Goal: Use online tool/utility: Utilize a website feature to perform a specific function

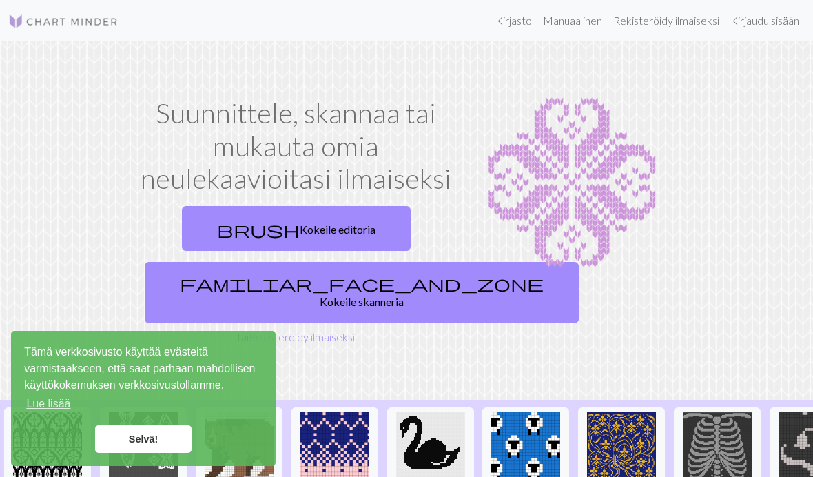
click at [159, 446] on link "Selvä!" at bounding box center [143, 439] width 96 height 28
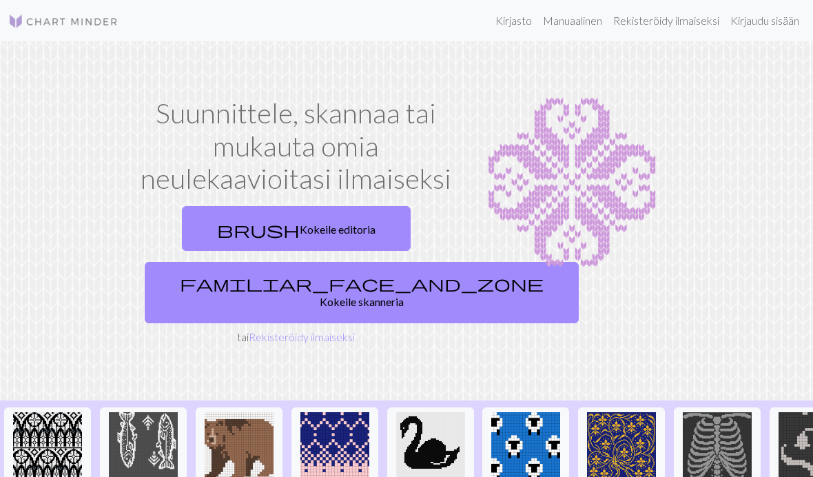
click at [314, 245] on link "brush Kokeile editoria" at bounding box center [296, 228] width 229 height 45
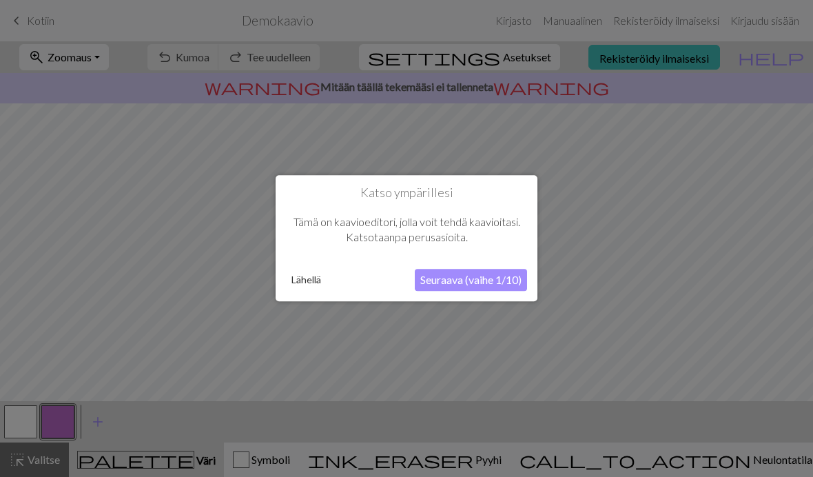
click at [473, 286] on font "Seuraava (vaihe 1/10)" at bounding box center [470, 280] width 101 height 13
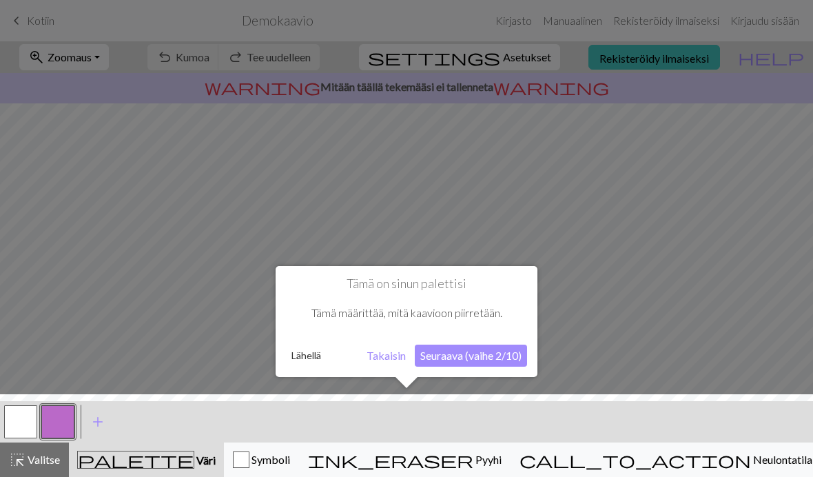
click at [471, 358] on font "Seuraava (vaihe 2/10)" at bounding box center [470, 355] width 101 height 13
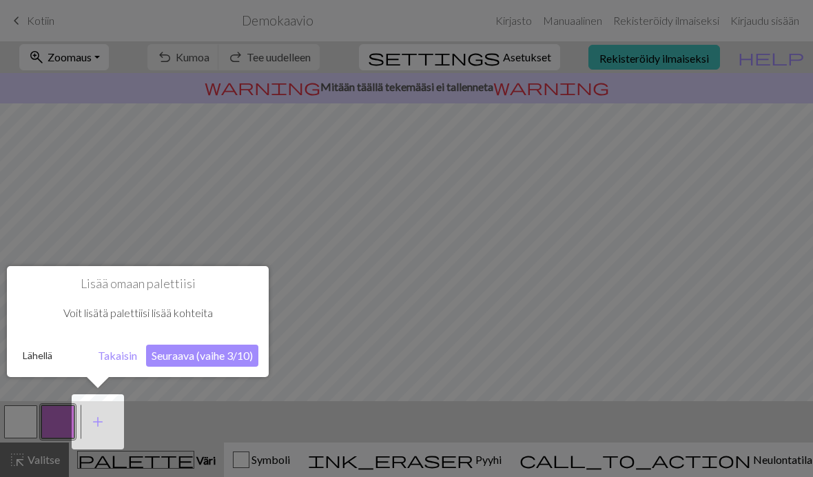
click at [44, 469] on div at bounding box center [406, 238] width 813 height 477
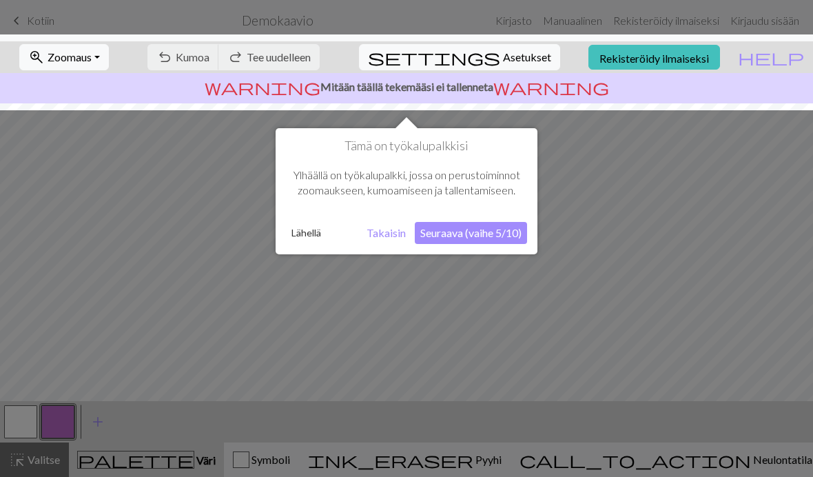
click at [26, 425] on div at bounding box center [406, 238] width 813 height 477
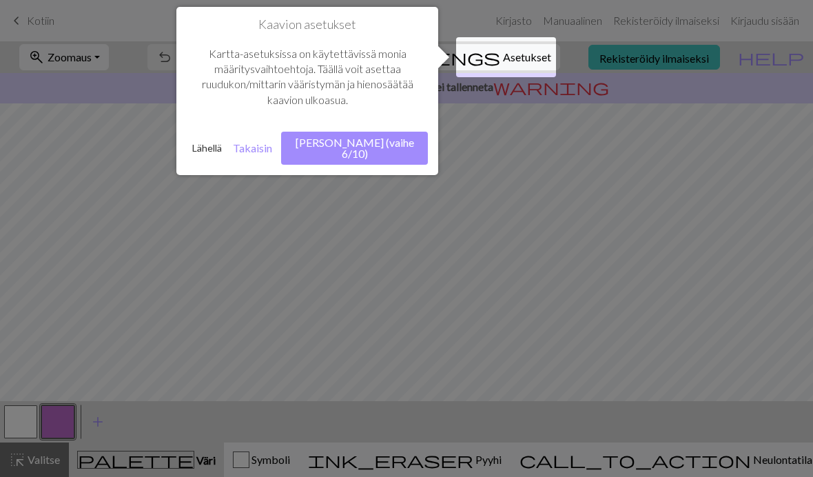
click at [508, 60] on div at bounding box center [506, 57] width 100 height 40
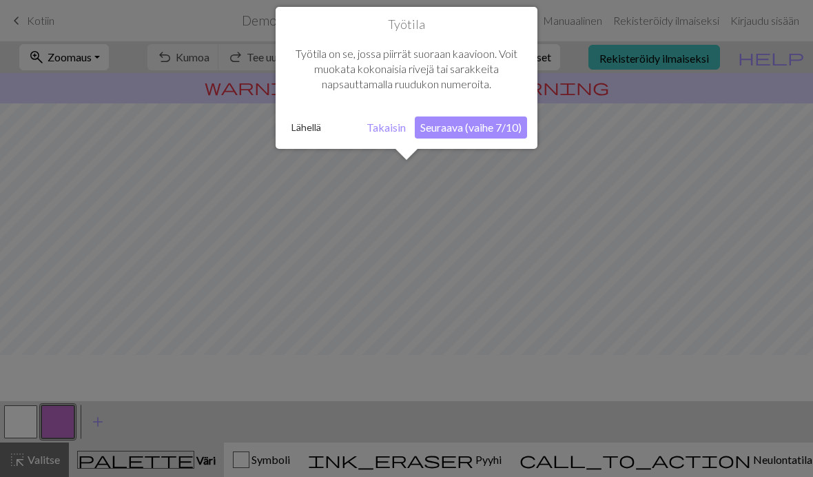
scroll to position [83, 0]
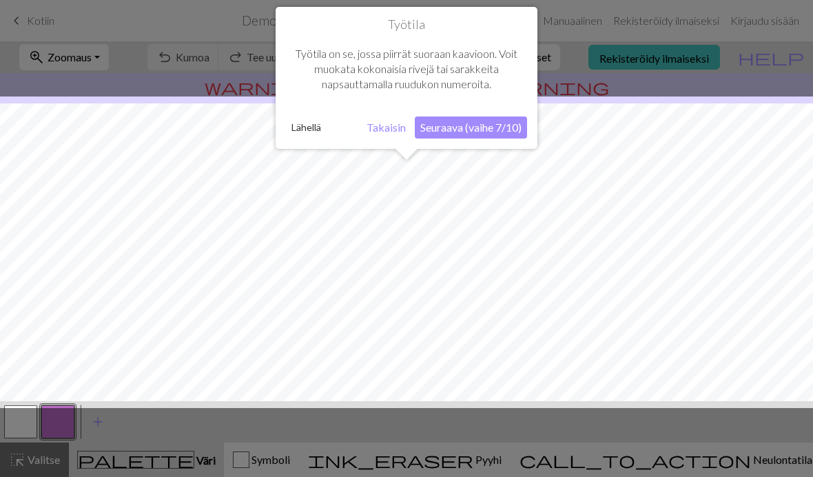
click at [483, 134] on button "Seuraava (vaihe 7/10)" at bounding box center [471, 127] width 112 height 22
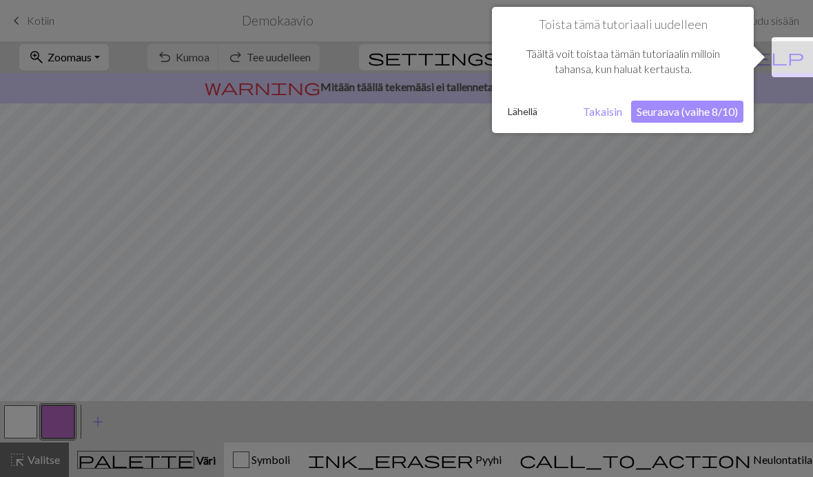
click at [695, 121] on button "Seuraava (vaihe 8/10)" at bounding box center [687, 112] width 112 height 22
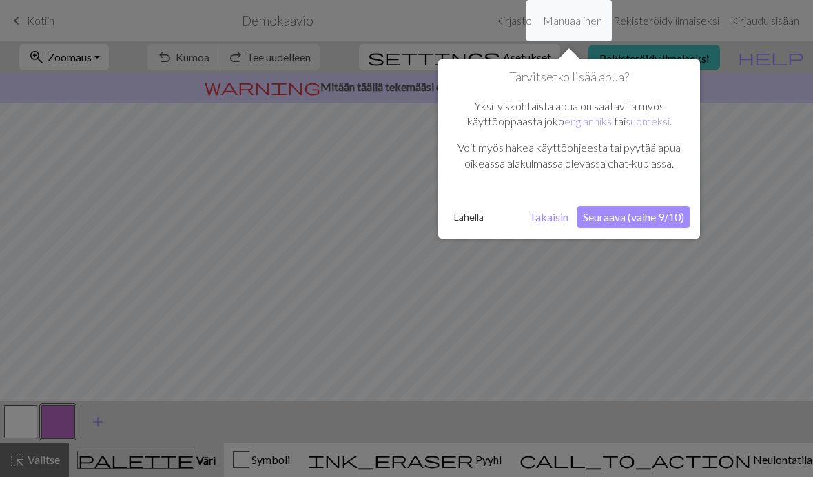
click at [644, 219] on font "Seuraava (vaihe 9/10)" at bounding box center [633, 216] width 101 height 13
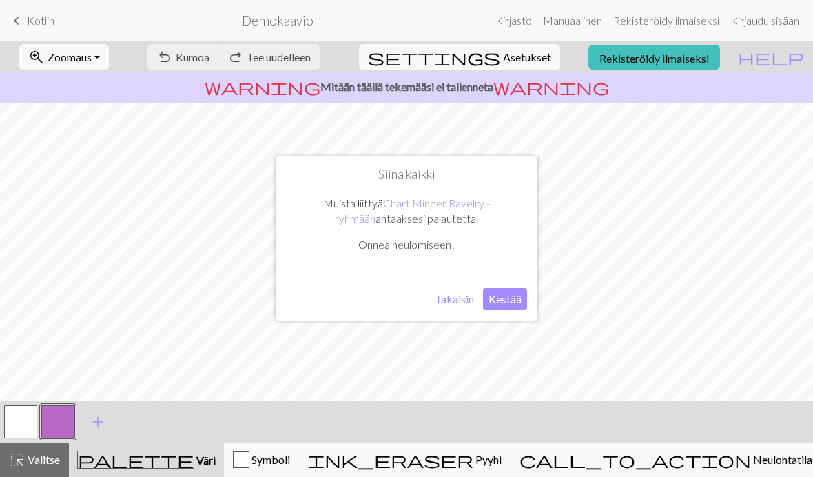
click at [510, 303] on font "Kestää" at bounding box center [505, 298] width 33 height 13
click at [247, 66] on div "undo Kumoa Kumoa redo Tee uudelleen Tee uudelleen" at bounding box center [233, 57] width 193 height 32
click at [753, 460] on font "Neulontatila" at bounding box center [782, 459] width 59 height 13
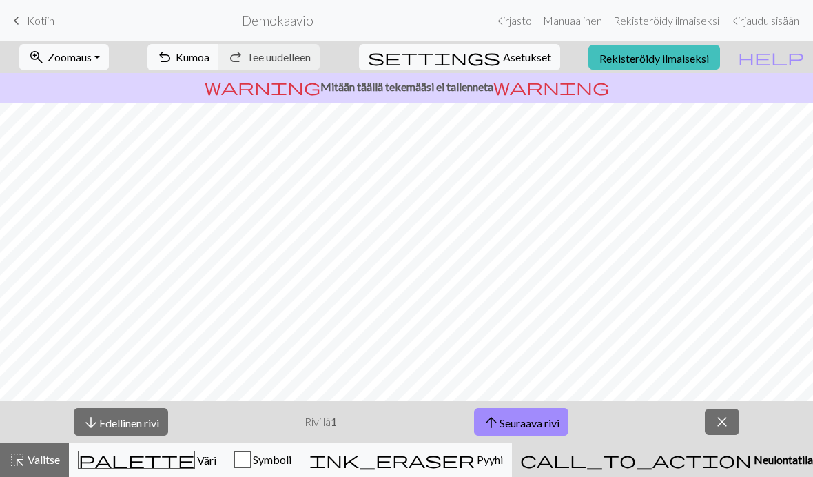
click at [42, 468] on button "highlight_alt Valitse Valitse" at bounding box center [34, 459] width 69 height 34
click at [251, 467] on div "button" at bounding box center [242, 459] width 17 height 17
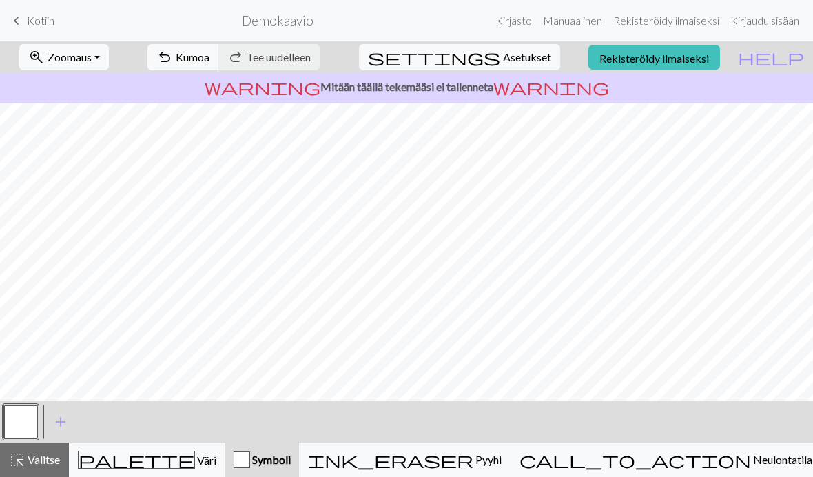
click at [291, 467] on div "Symboli" at bounding box center [262, 459] width 57 height 17
click at [502, 466] on font "Pyyhi" at bounding box center [488, 459] width 26 height 13
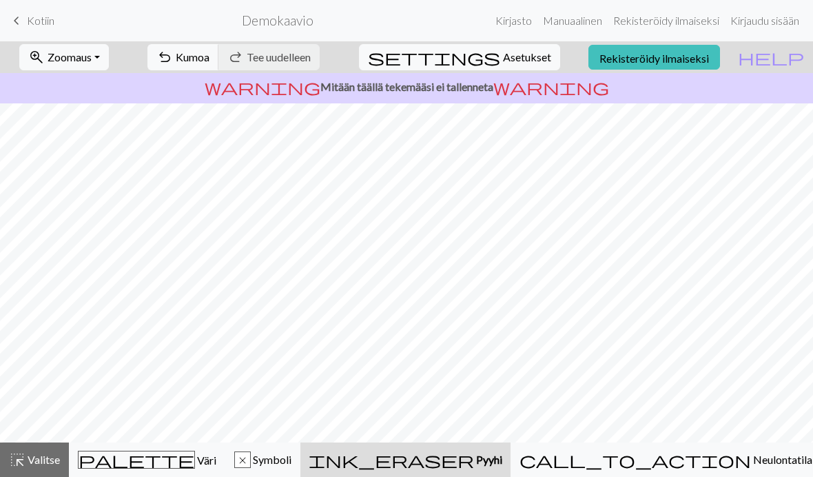
click at [330, 65] on div "undo Kumoa Kumoa redo Tee uudelleen Tee uudelleen" at bounding box center [233, 57] width 193 height 32
click at [330, 68] on div "undo Kumoa Kumoa redo Tee uudelleen Tee uudelleen" at bounding box center [233, 57] width 193 height 32
click at [321, 57] on div "undo Kumoa Kumoa redo Tee uudelleen Tee uudelleen" at bounding box center [233, 57] width 193 height 32
click at [219, 64] on button "undo Kumoa Kumoa" at bounding box center [183, 57] width 72 height 26
click at [219, 66] on button "undo Kumoa Kumoa" at bounding box center [183, 57] width 72 height 26
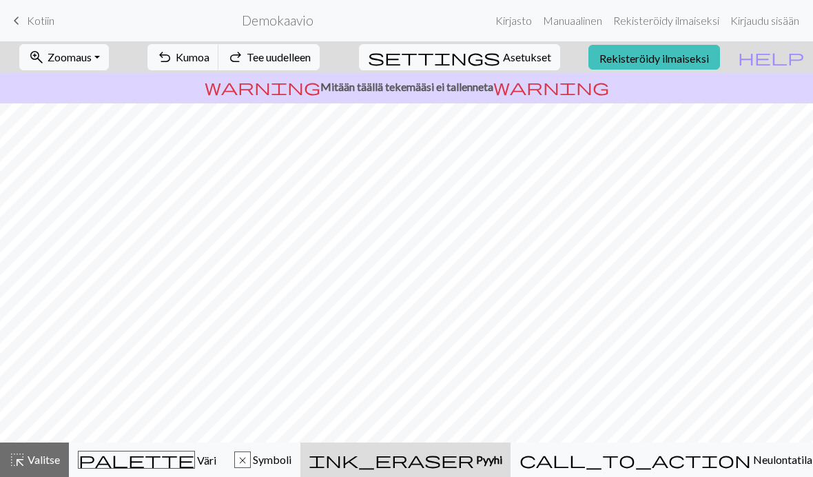
click at [219, 65] on button "undo Kumoa Kumoa" at bounding box center [183, 57] width 72 height 26
click at [219, 68] on button "undo Kumoa Kumoa" at bounding box center [183, 57] width 72 height 26
click at [311, 63] on font "Tee uudelleen" at bounding box center [279, 56] width 64 height 13
click at [311, 59] on font "Tee uudelleen" at bounding box center [279, 56] width 64 height 13
click at [278, 25] on font "Demokaavio" at bounding box center [278, 20] width 72 height 16
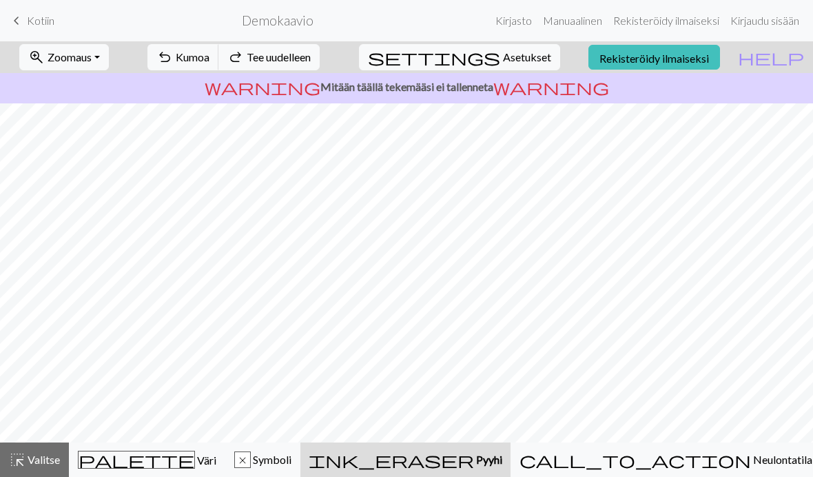
click at [668, 25] on font "Rekisteröidy ilmaiseksi" at bounding box center [666, 20] width 106 height 13
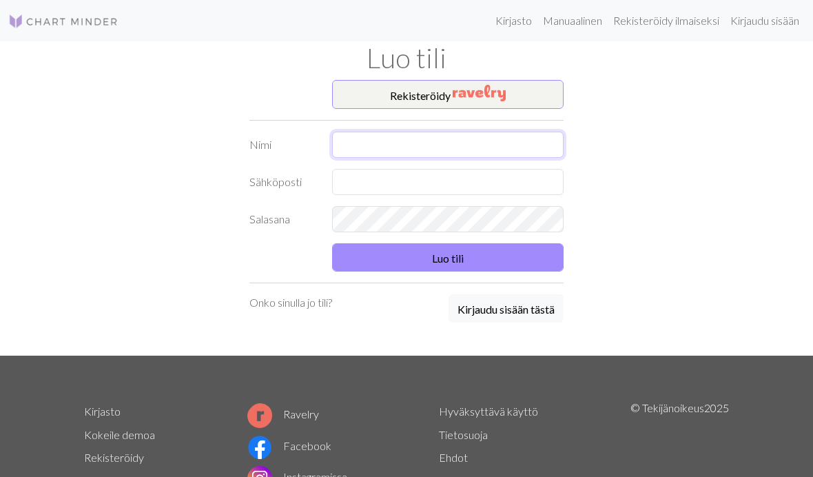
click at [416, 156] on input "text" at bounding box center [448, 145] width 232 height 26
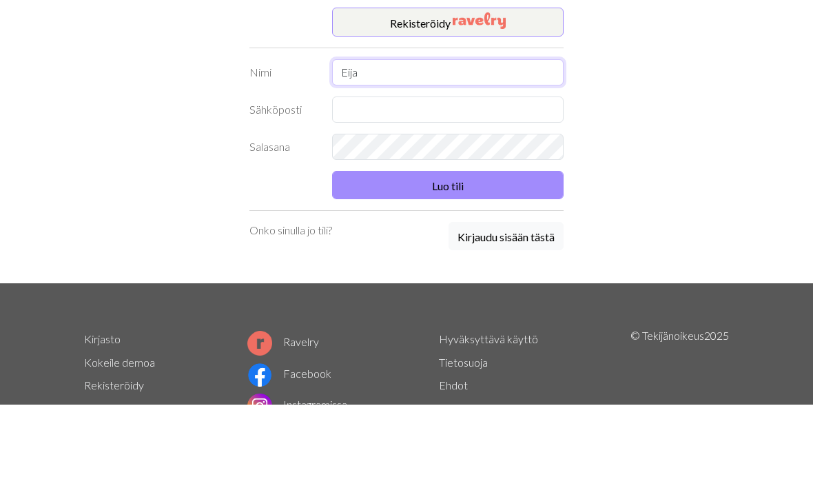
type input "Eija"
click at [422, 169] on input "text" at bounding box center [448, 182] width 232 height 26
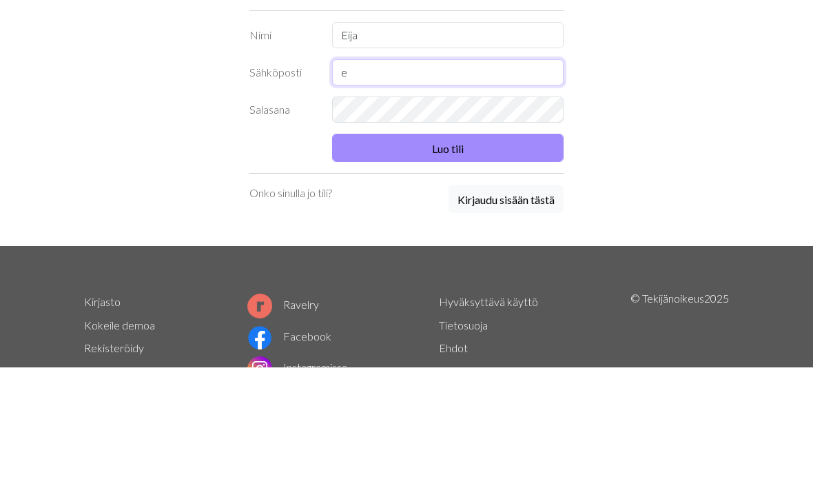
type input "[EMAIL_ADDRESS][DOMAIN_NAME]"
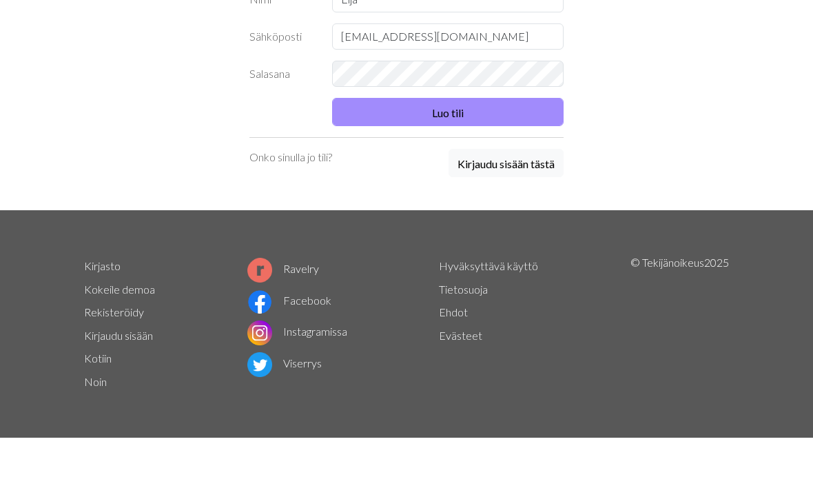
click at [450, 145] on font "Luo tili" at bounding box center [448, 151] width 32 height 13
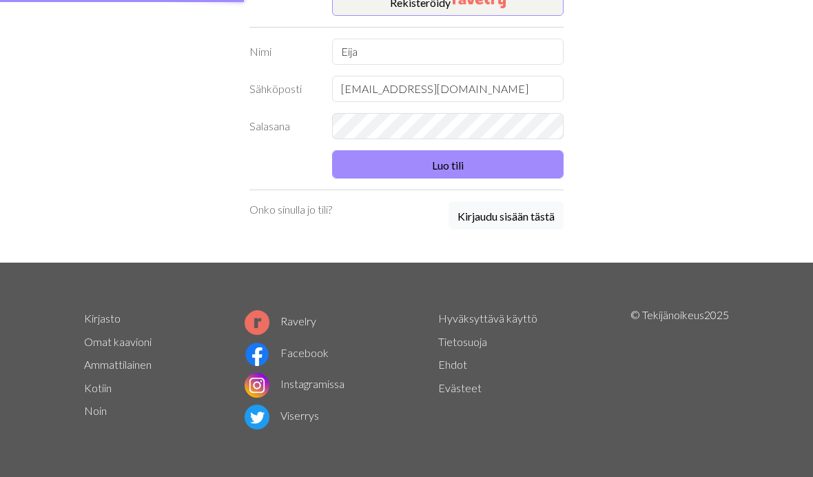
scroll to position [2, 0]
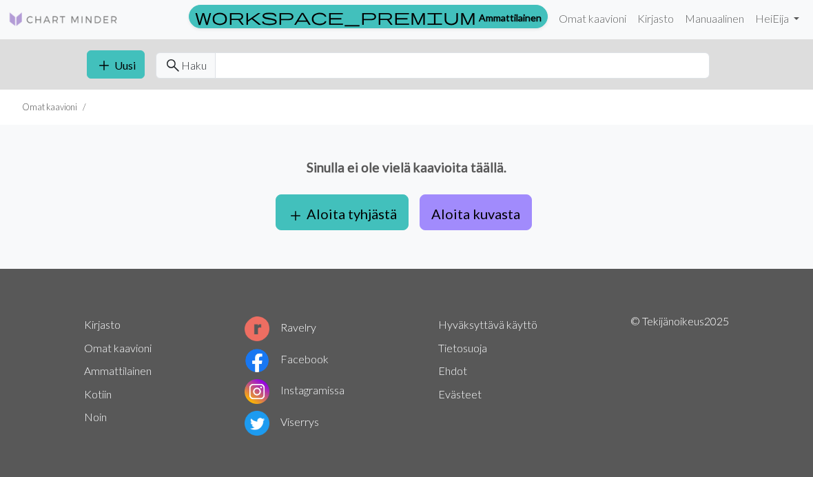
click at [350, 221] on font "Aloita tyhjästä" at bounding box center [352, 213] width 90 height 17
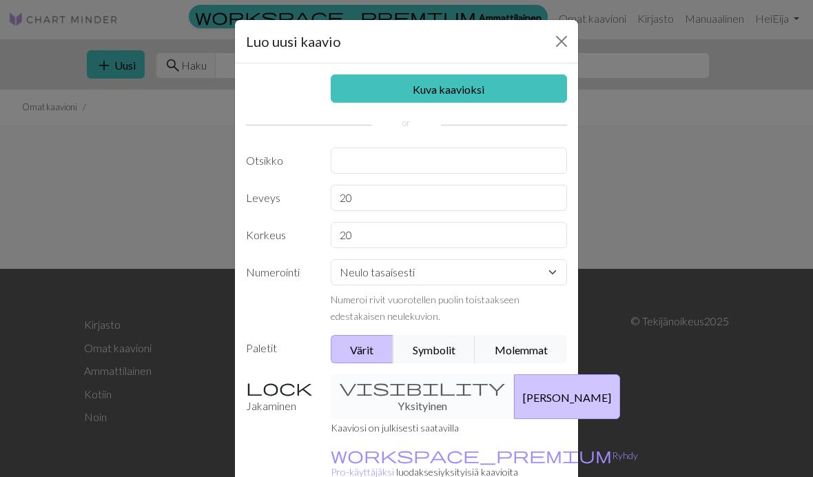
click at [445, 90] on font "Kuva kaavioksi" at bounding box center [449, 89] width 72 height 13
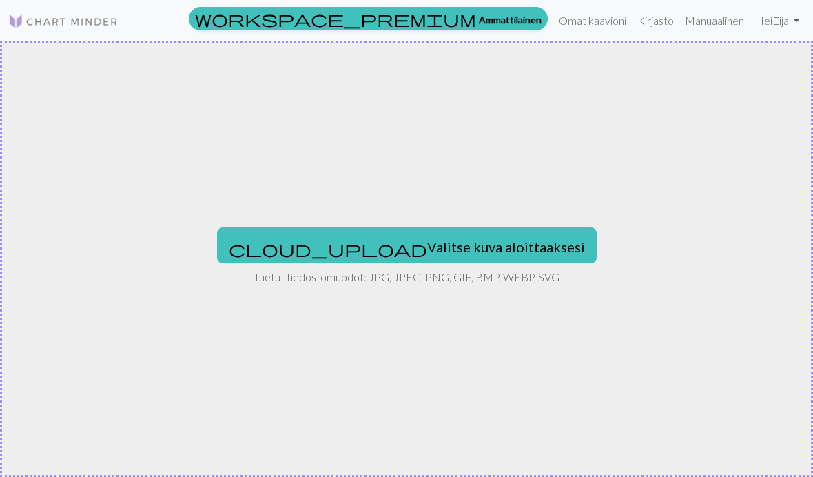
click at [427, 252] on font "Valitse kuva aloittaaksesi" at bounding box center [506, 246] width 158 height 17
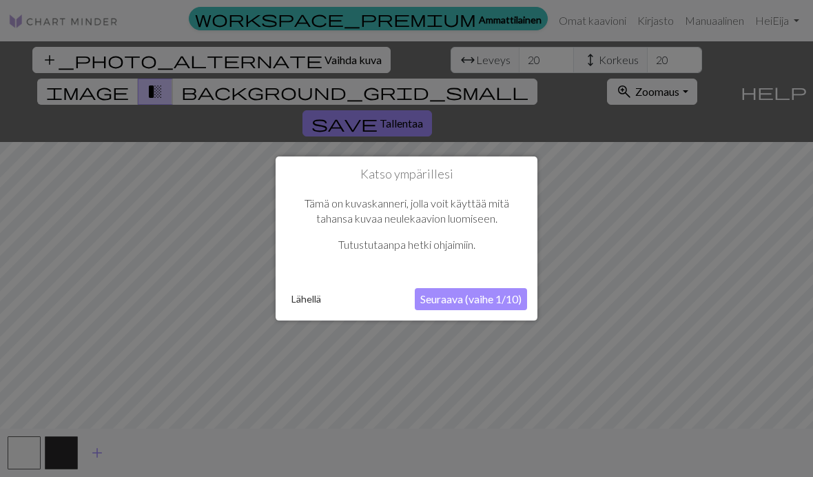
click at [470, 307] on button "Seuraava (vaihe 1/10)" at bounding box center [471, 299] width 112 height 22
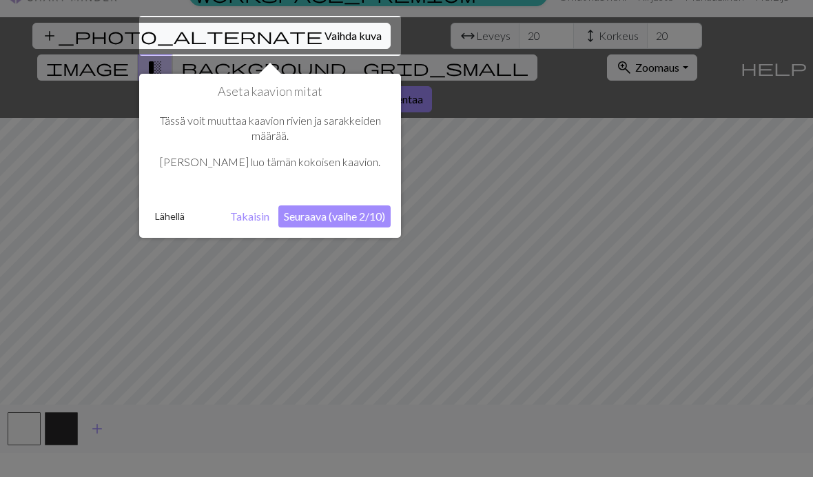
scroll to position [26, 0]
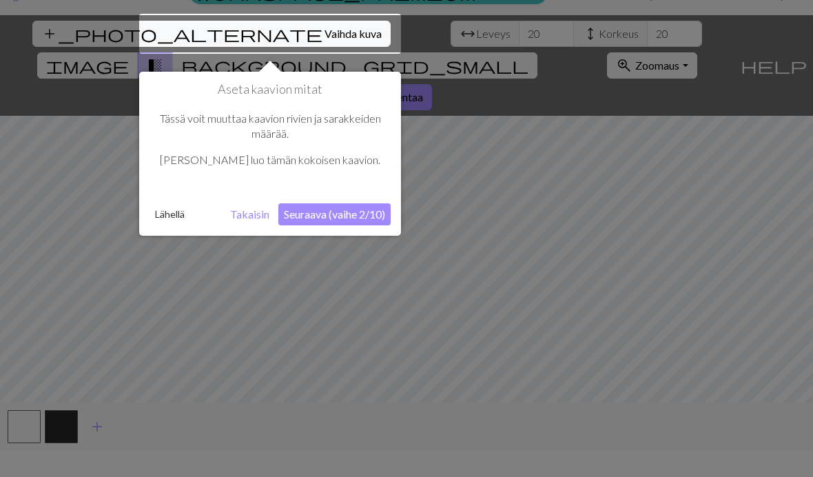
click at [347, 222] on button "Seuraava (vaihe 2/10)" at bounding box center [334, 214] width 112 height 22
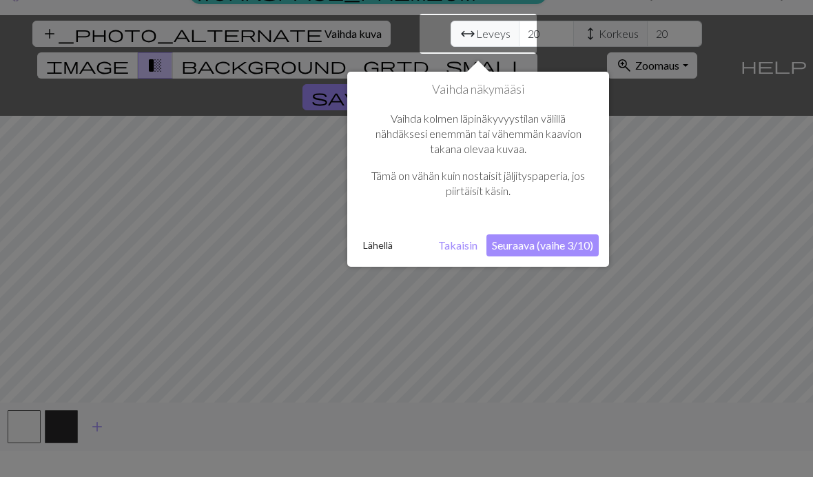
click at [554, 253] on button "Seuraava (vaihe 3/10)" at bounding box center [542, 245] width 112 height 22
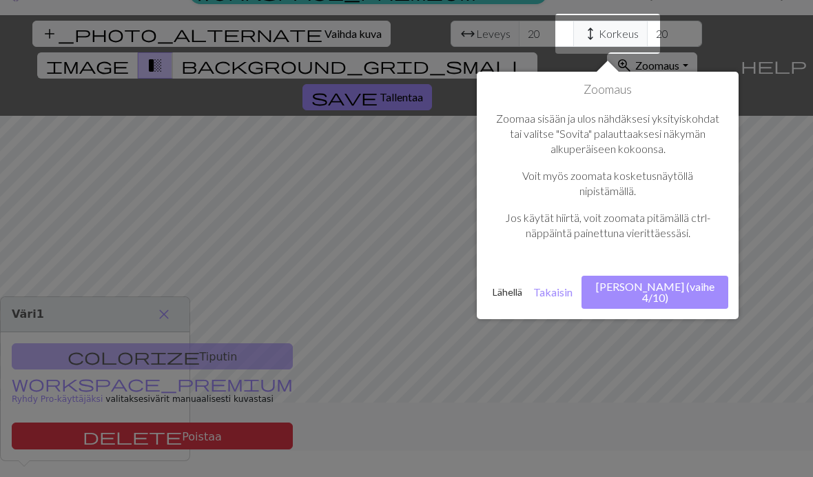
click at [680, 289] on font "[PERSON_NAME] (vaihe 4/10)" at bounding box center [655, 292] width 119 height 24
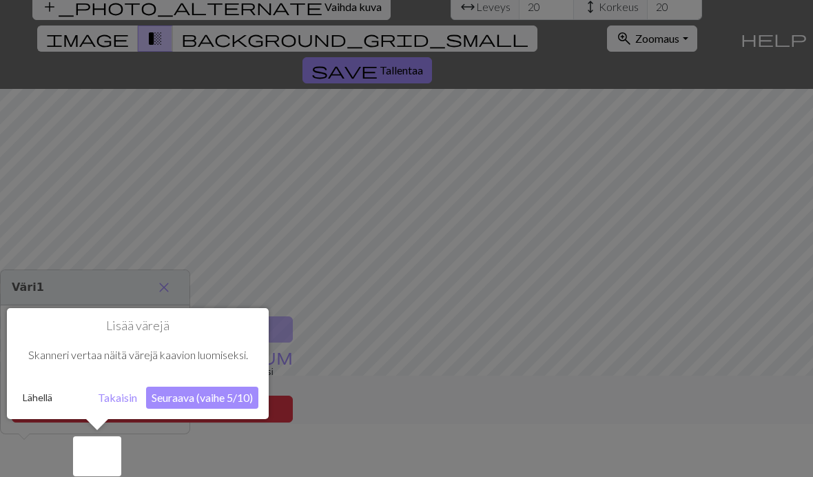
scroll to position [57, 0]
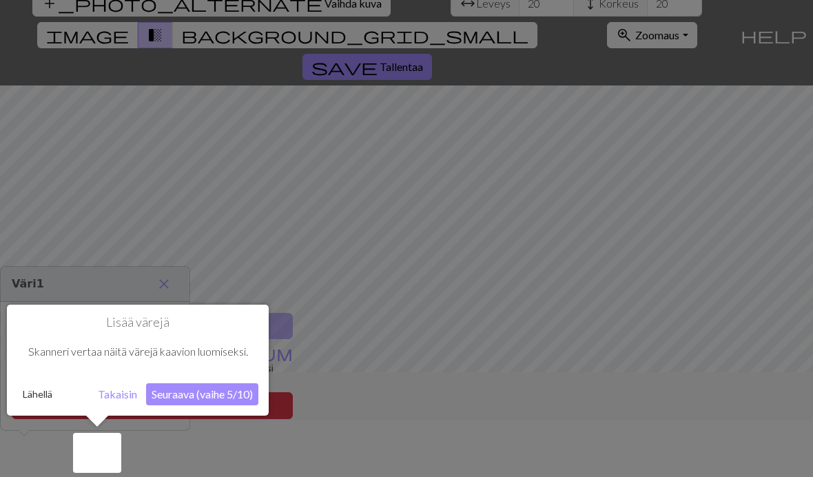
click at [205, 402] on button "Seuraava (vaihe 5/10)" at bounding box center [202, 394] width 112 height 22
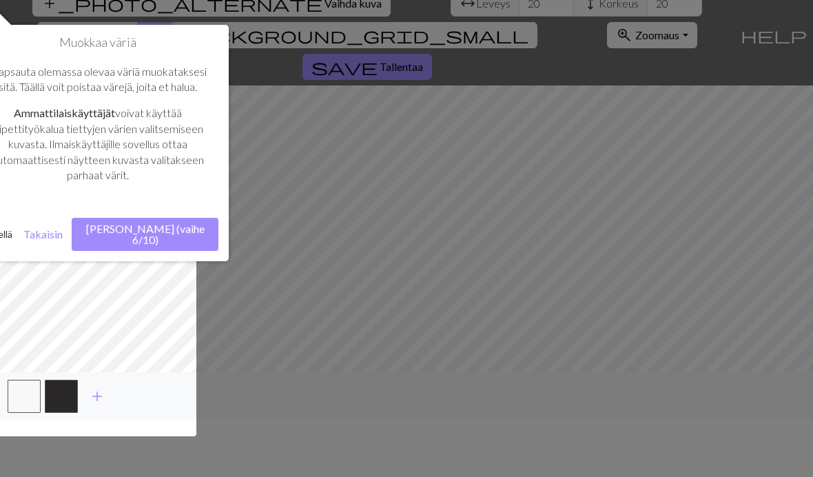
click at [167, 236] on button "[PERSON_NAME] (vaihe 6/10)" at bounding box center [145, 234] width 147 height 33
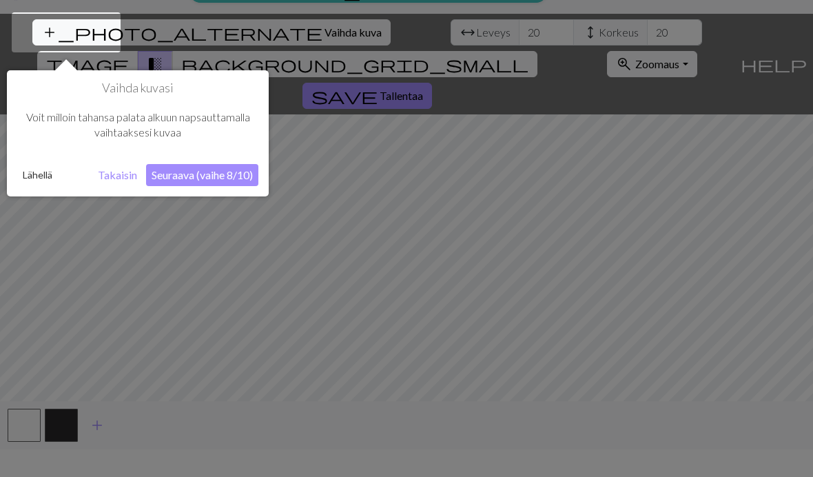
scroll to position [26, 0]
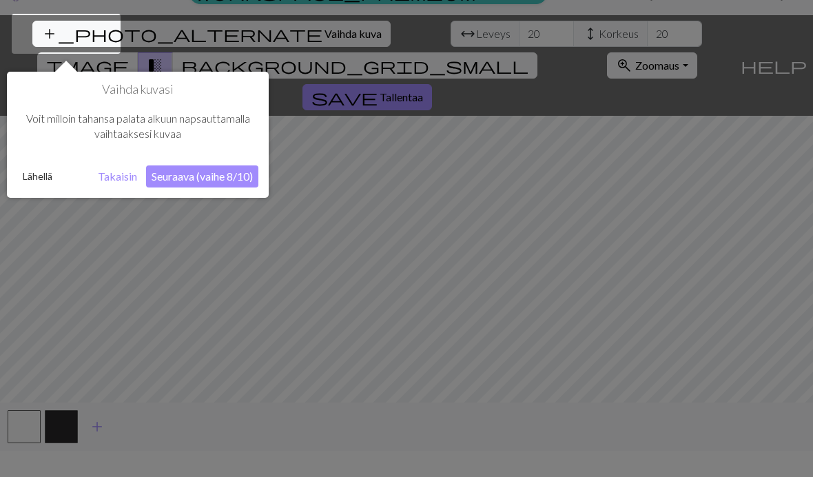
click at [201, 183] on button "Seuraava (vaihe 8/10)" at bounding box center [202, 176] width 112 height 22
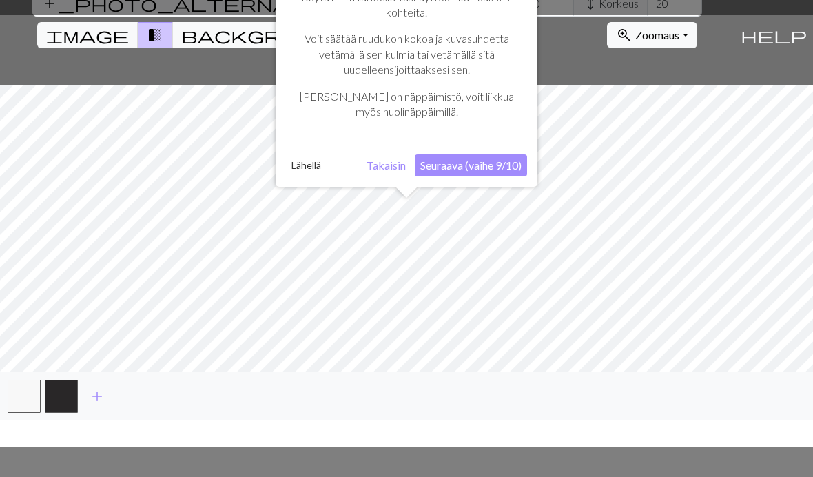
click at [478, 172] on button "Seuraava (vaihe 9/10)" at bounding box center [471, 165] width 112 height 22
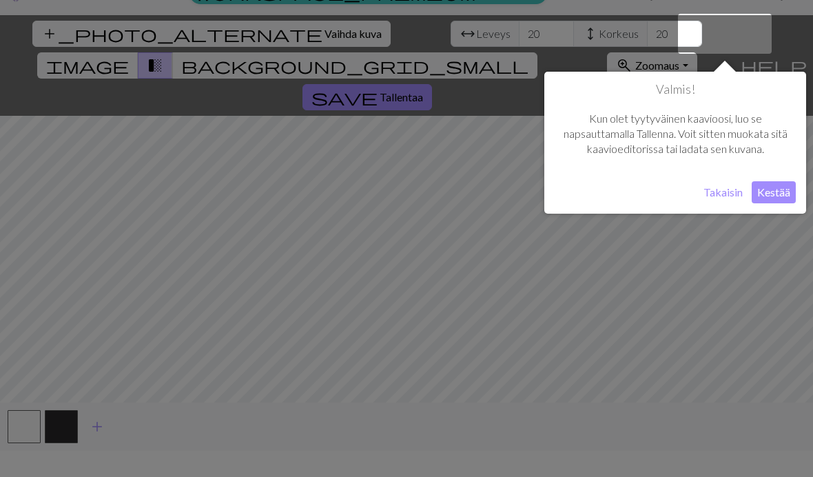
click at [773, 201] on button "Kestää" at bounding box center [774, 192] width 44 height 22
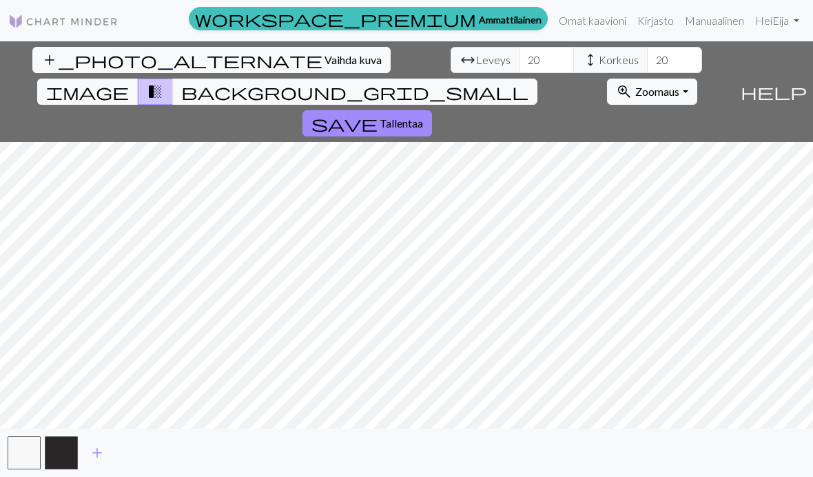
click at [522, 79] on button "background_grid_small" at bounding box center [354, 92] width 365 height 26
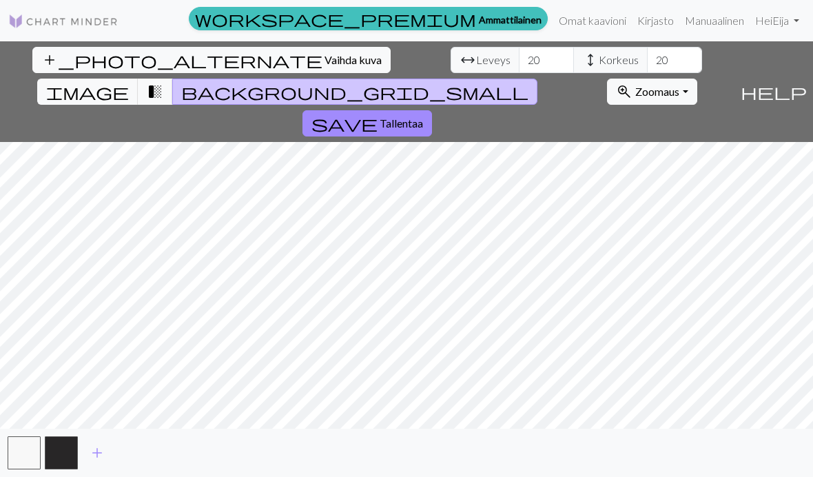
click at [163, 82] on span "transition_fade" at bounding box center [155, 91] width 17 height 19
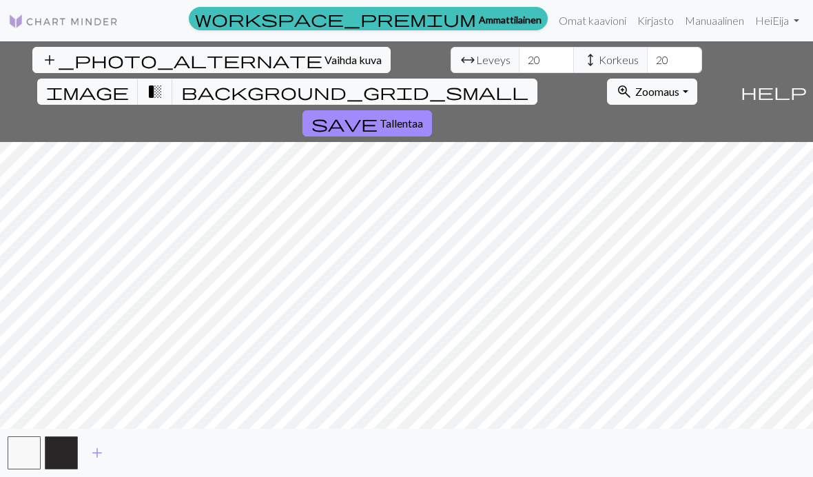
click at [139, 79] on button "image" at bounding box center [87, 92] width 101 height 26
